Goal: Transaction & Acquisition: Download file/media

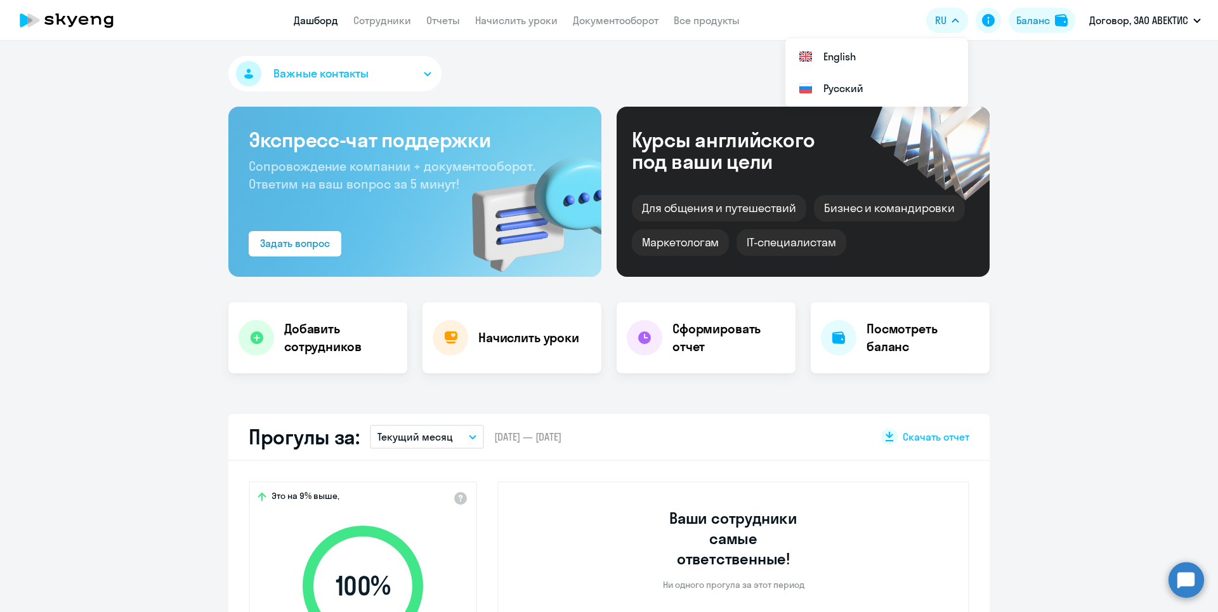
click at [397, 17] on link "Сотрудники" at bounding box center [382, 20] width 58 height 13
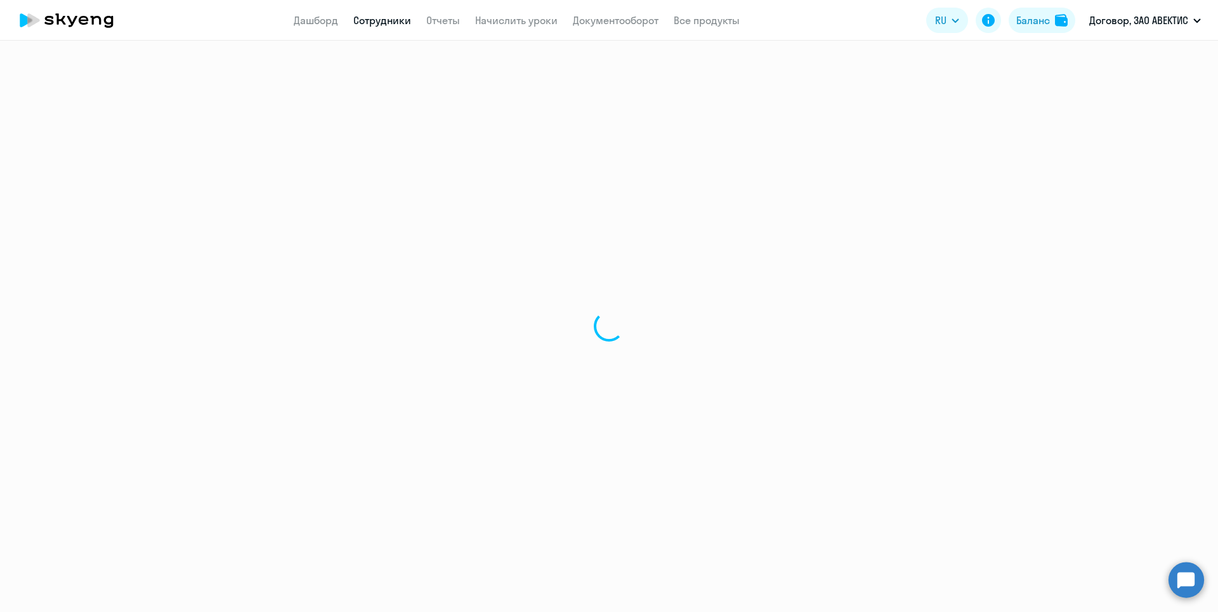
select select "30"
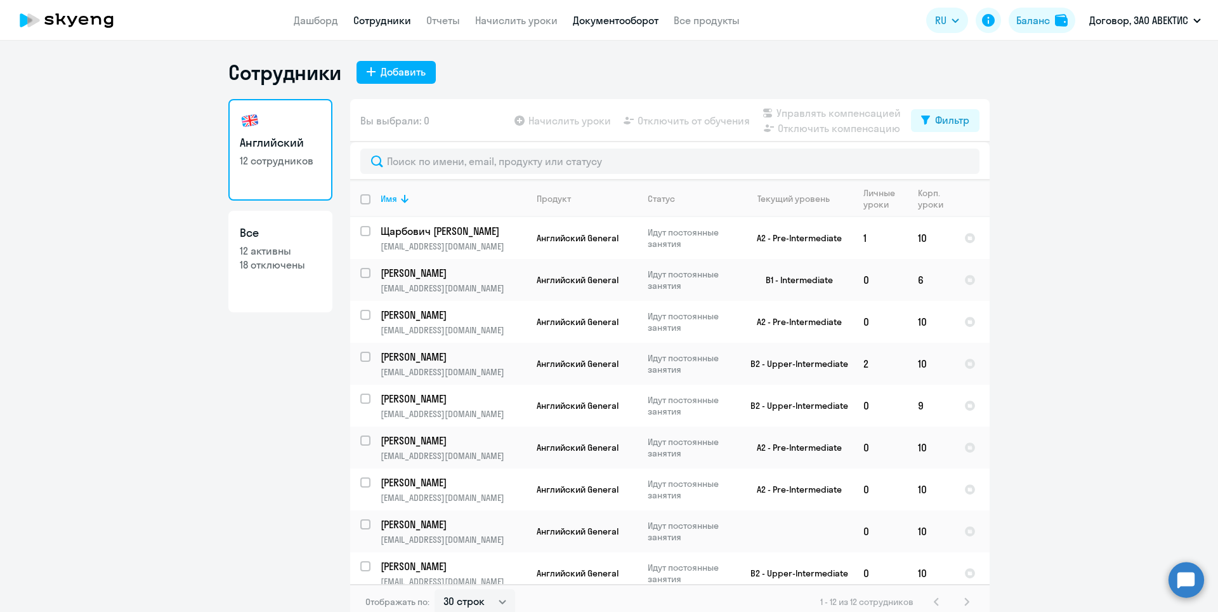
click at [615, 23] on link "Документооборот" at bounding box center [616, 20] width 86 height 13
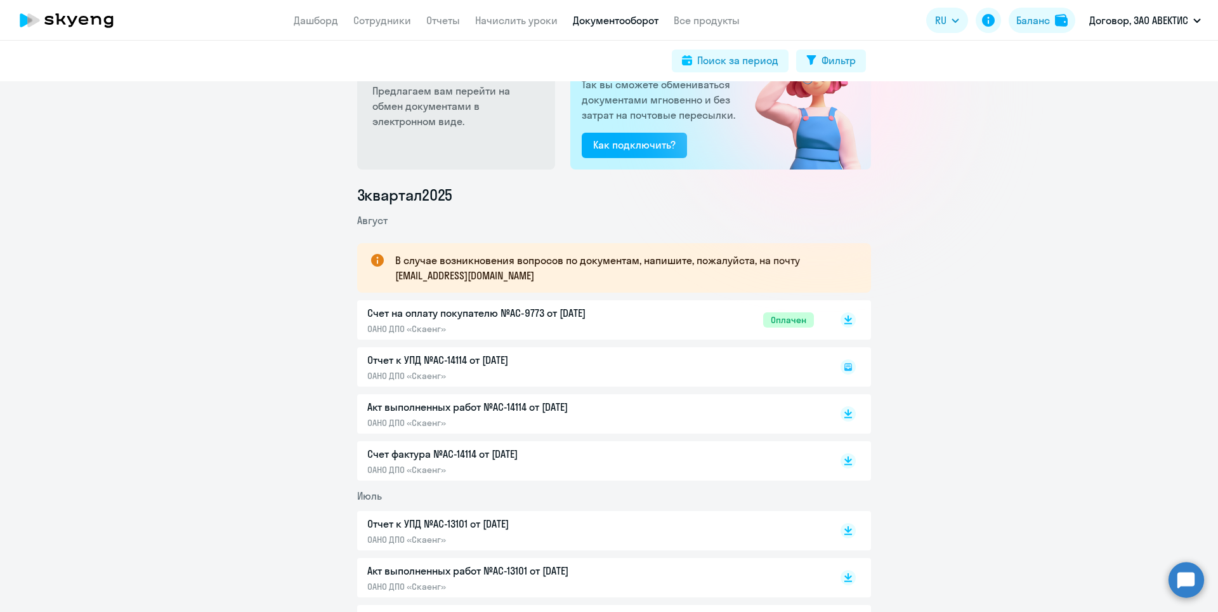
scroll to position [254, 0]
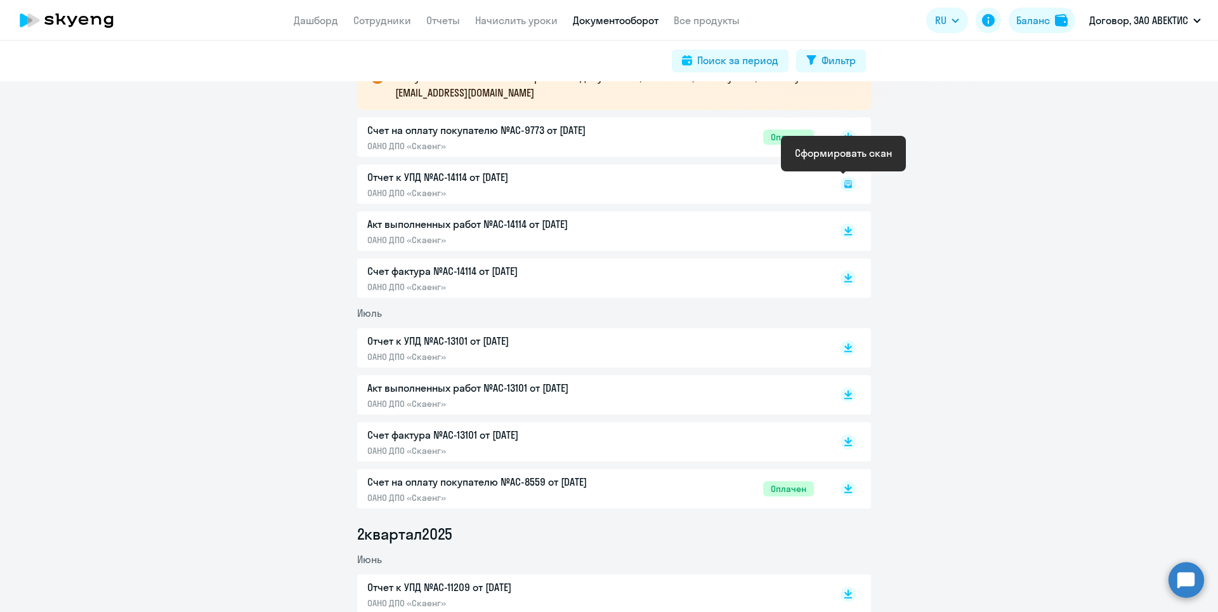
click at [846, 183] on icon at bounding box center [848, 183] width 4 height 1
drag, startPoint x: 855, startPoint y: 181, endPoint x: 848, endPoint y: 186, distance: 8.3
click at [853, 182] on div "Отчет к УПД №AC-14114 от 01.08.2025 ОАНО ДПО «Скаенг»" at bounding box center [614, 183] width 514 height 39
click at [848, 186] on div at bounding box center [835, 183] width 42 height 29
click at [848, 185] on div at bounding box center [835, 183] width 42 height 29
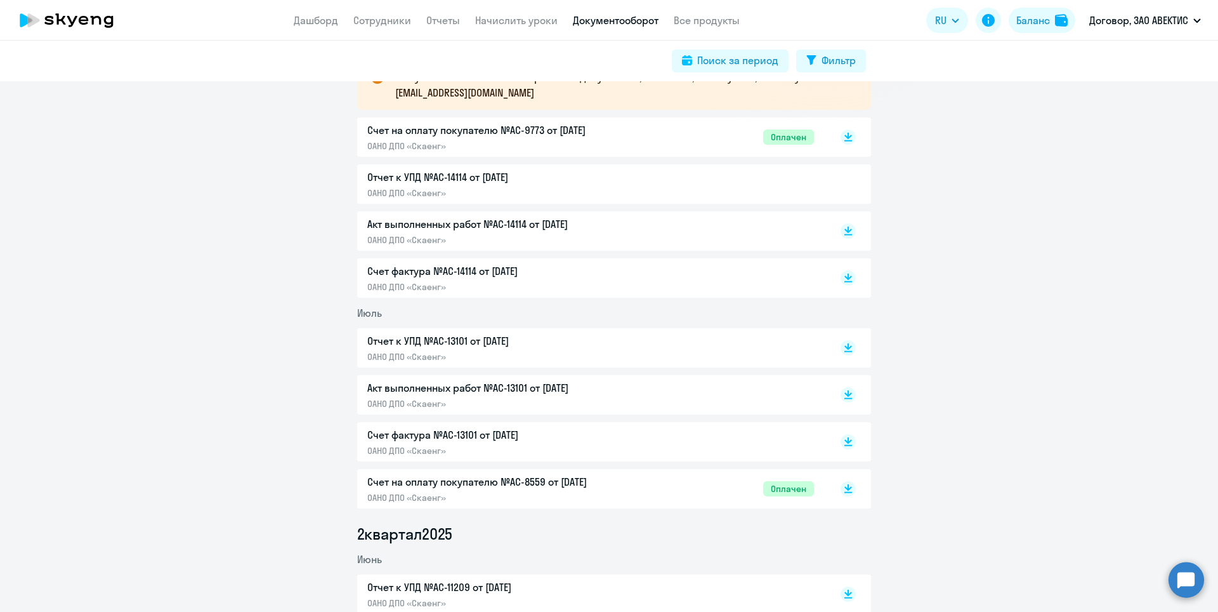
click at [833, 185] on div at bounding box center [835, 183] width 42 height 29
click at [835, 186] on div at bounding box center [835, 183] width 42 height 29
click at [845, 187] on div at bounding box center [835, 183] width 42 height 29
click at [848, 274] on rect at bounding box center [848, 277] width 15 height 15
click at [841, 237] on rect at bounding box center [848, 230] width 15 height 15
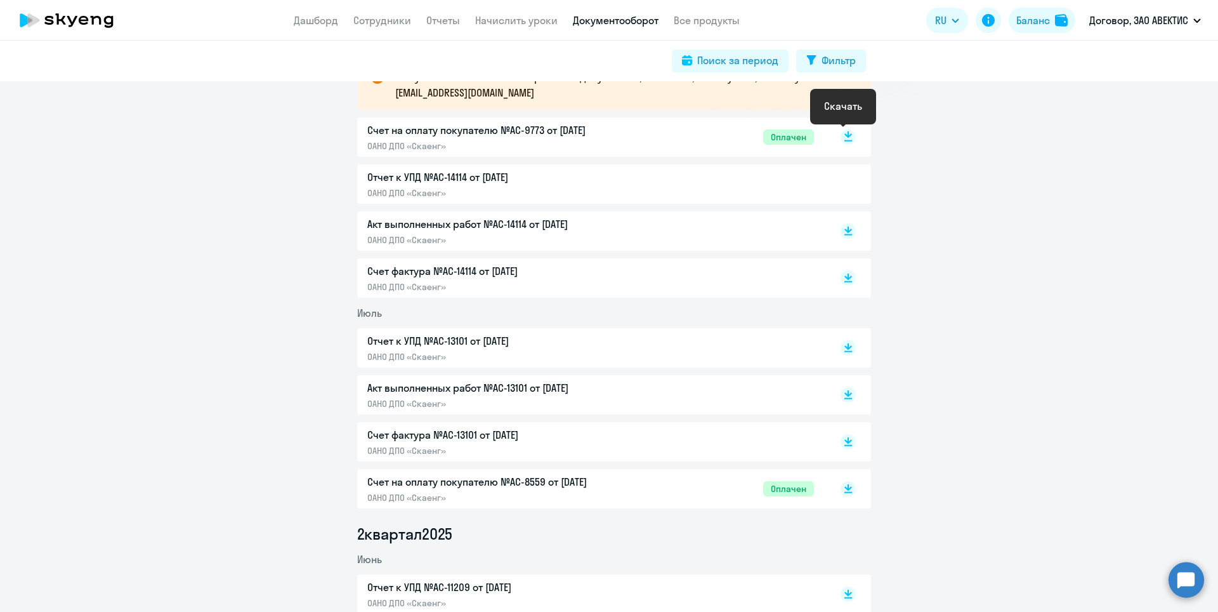
click at [841, 134] on rect at bounding box center [848, 136] width 15 height 15
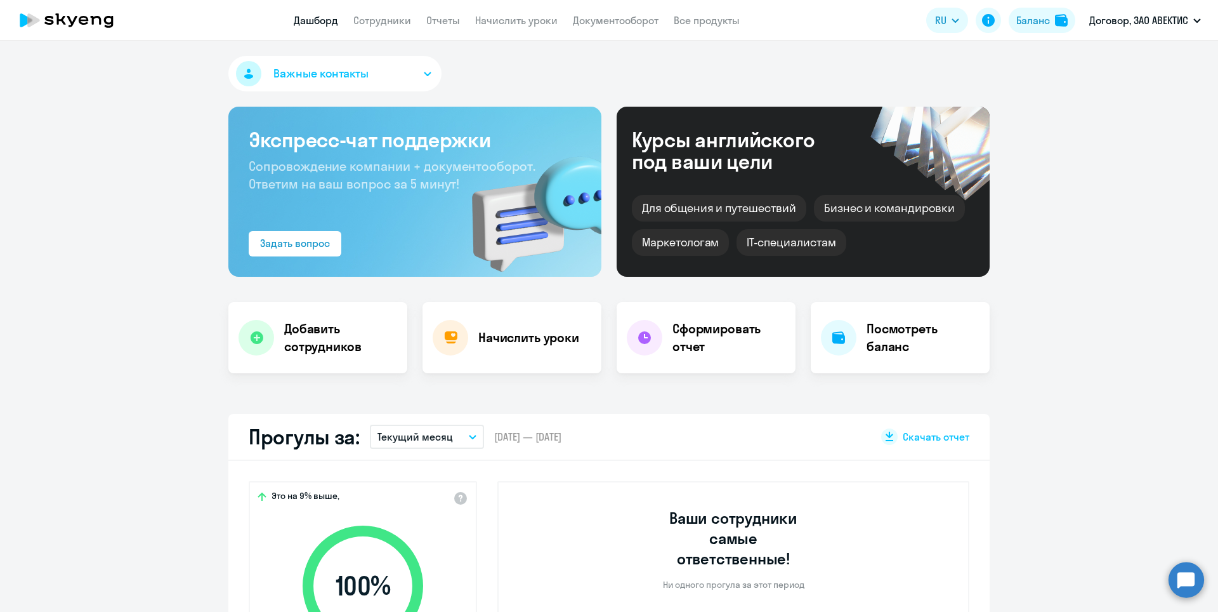
click at [597, 13] on app-menu-item-link "Документооборот" at bounding box center [616, 21] width 86 height 16
click at [595, 20] on link "Документооборот" at bounding box center [616, 20] width 86 height 13
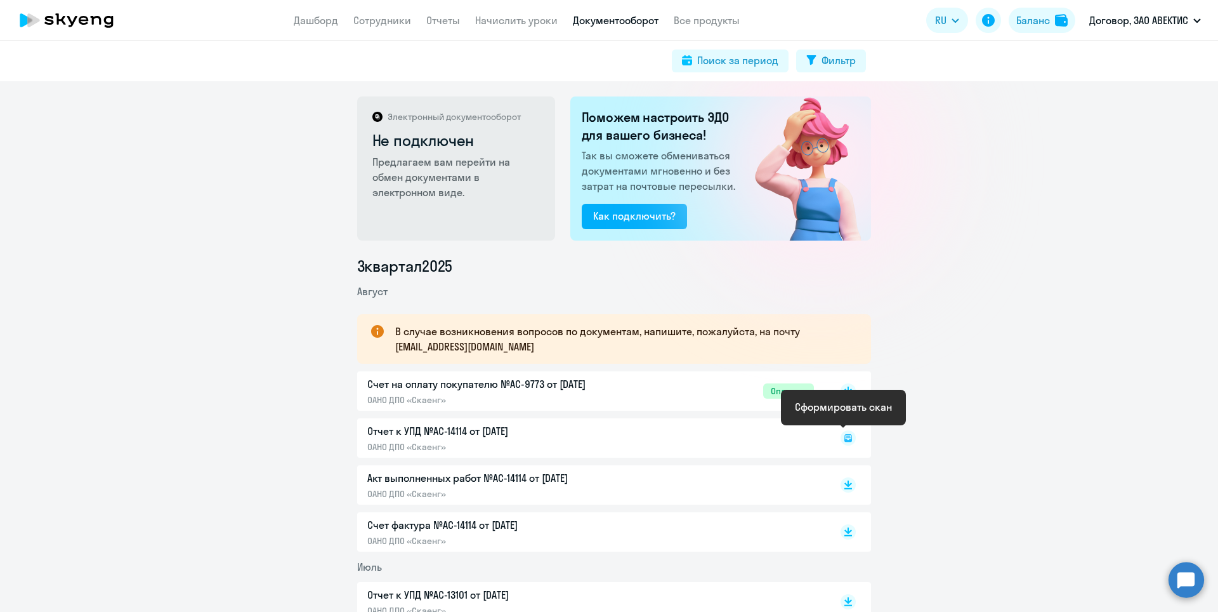
drag, startPoint x: 843, startPoint y: 435, endPoint x: 756, endPoint y: 497, distance: 107.4
click at [843, 435] on icon at bounding box center [848, 437] width 15 height 15
drag, startPoint x: 500, startPoint y: 346, endPoint x: 372, endPoint y: 359, distance: 128.2
click at [376, 357] on div "В случае возникновения вопросов по документам, напишите, пожалуйста, на почту […" at bounding box center [614, 338] width 514 height 49
copy p "В случае возникновения вопросов по документам, напишите, пожалуйста, на почту […"
